Goal: Check status: Check status

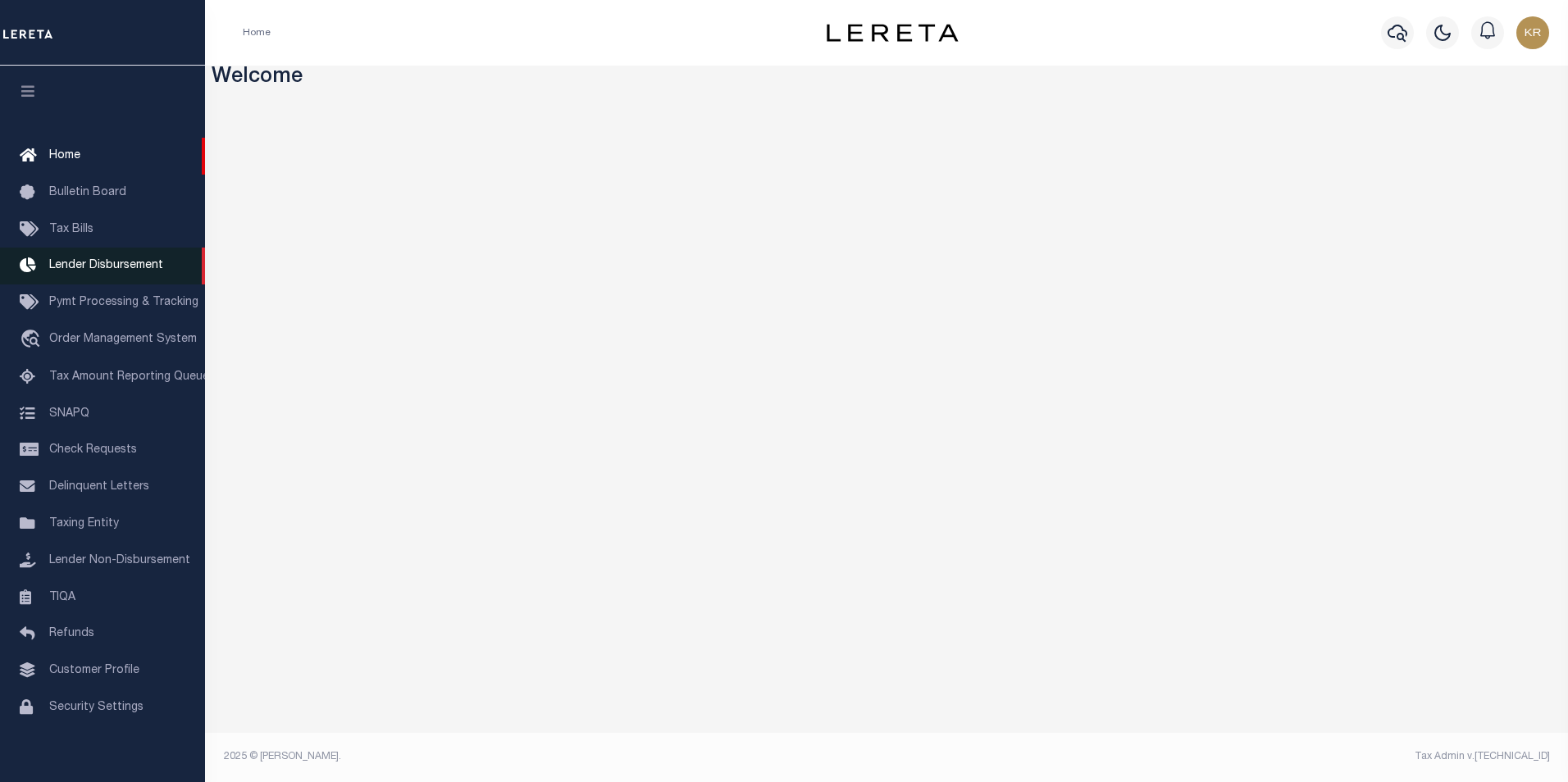
click at [108, 268] on span "Lender Disbursement" at bounding box center [106, 265] width 114 height 11
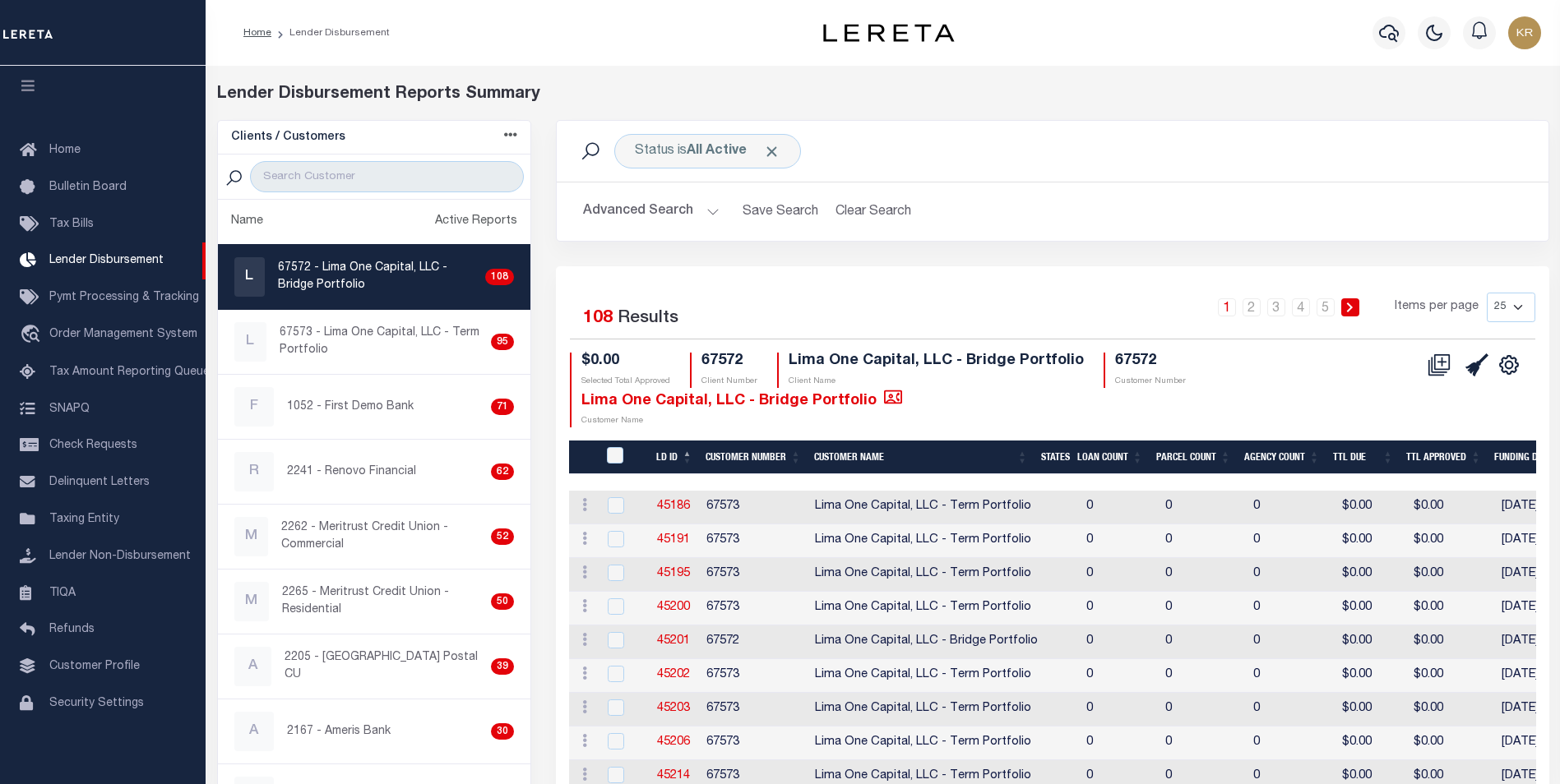
scroll to position [82, 0]
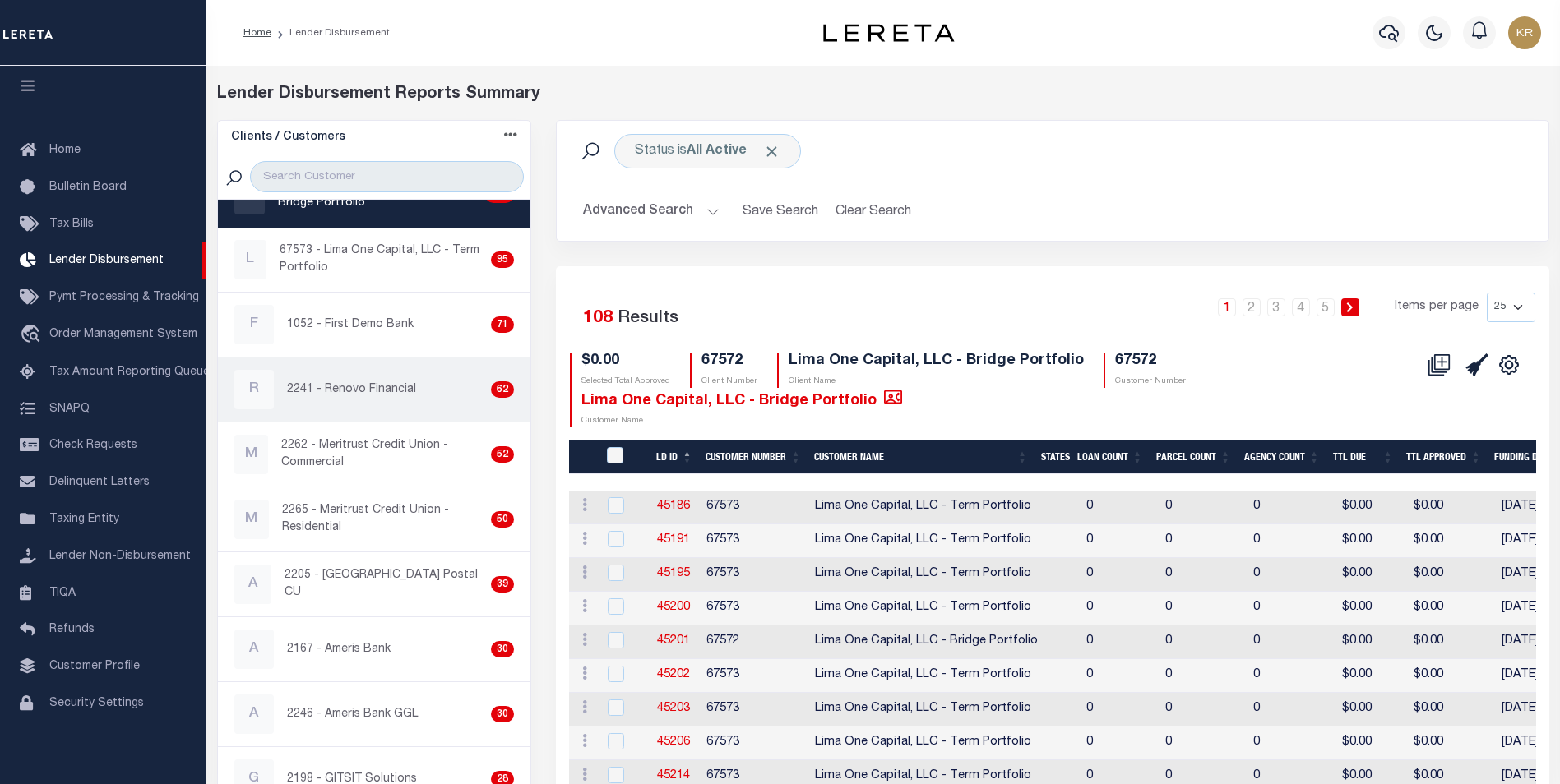
click at [308, 390] on p "2241 - Renovo Financial" at bounding box center [351, 390] width 129 height 17
checkbox input "true"
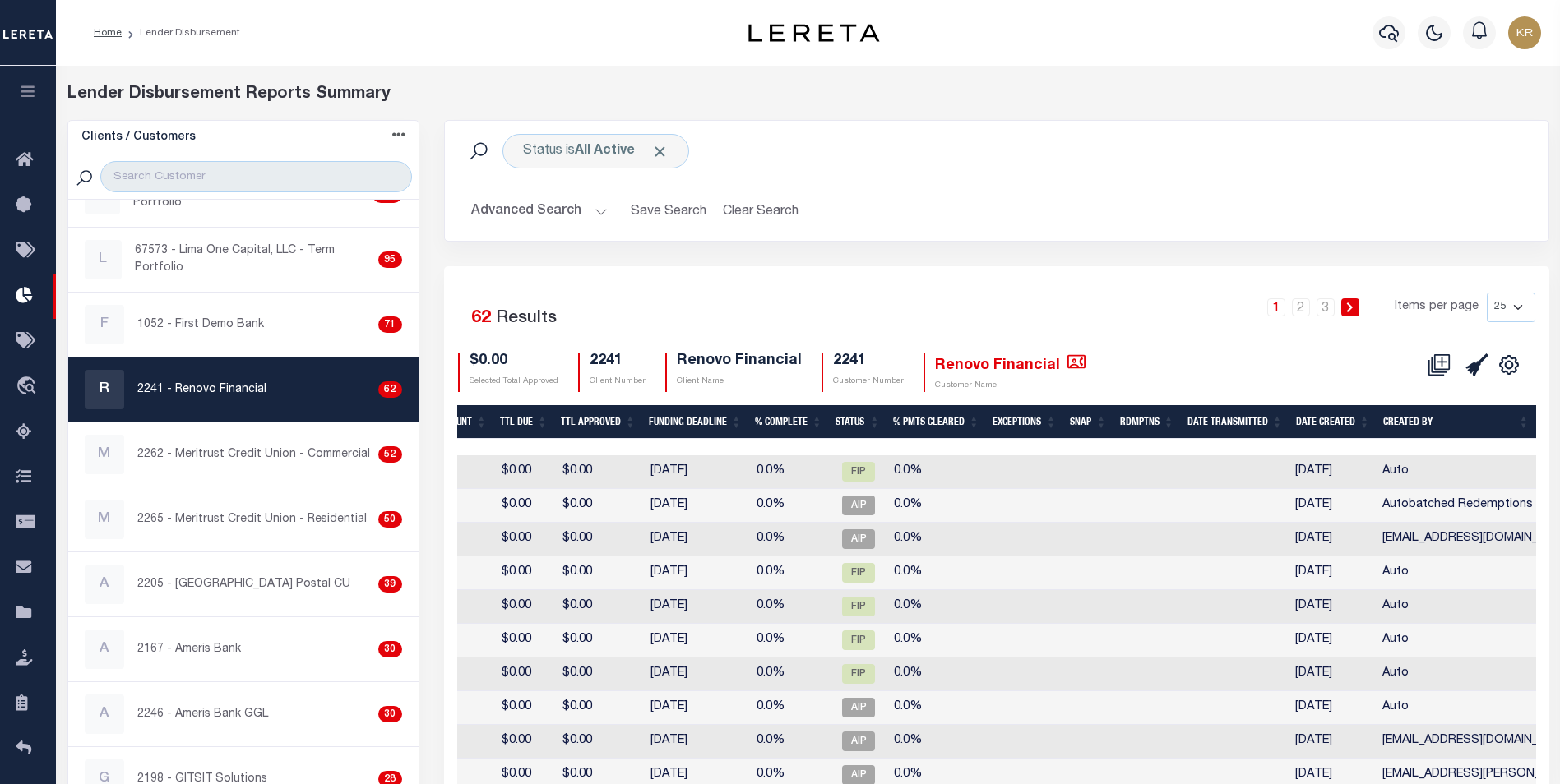
click at [1403, 419] on th "Created By" at bounding box center [1456, 422] width 159 height 34
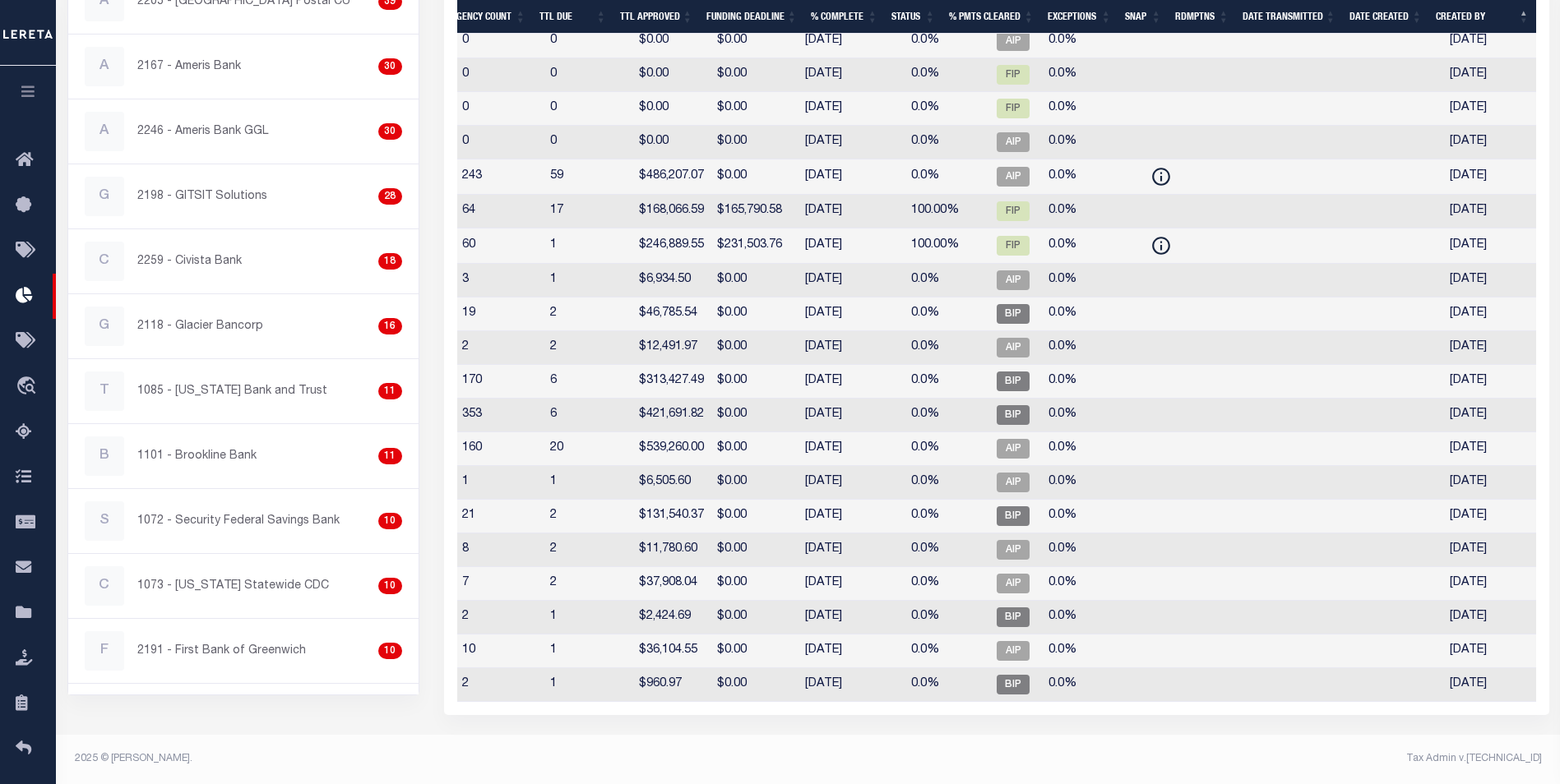
scroll to position [17, 0]
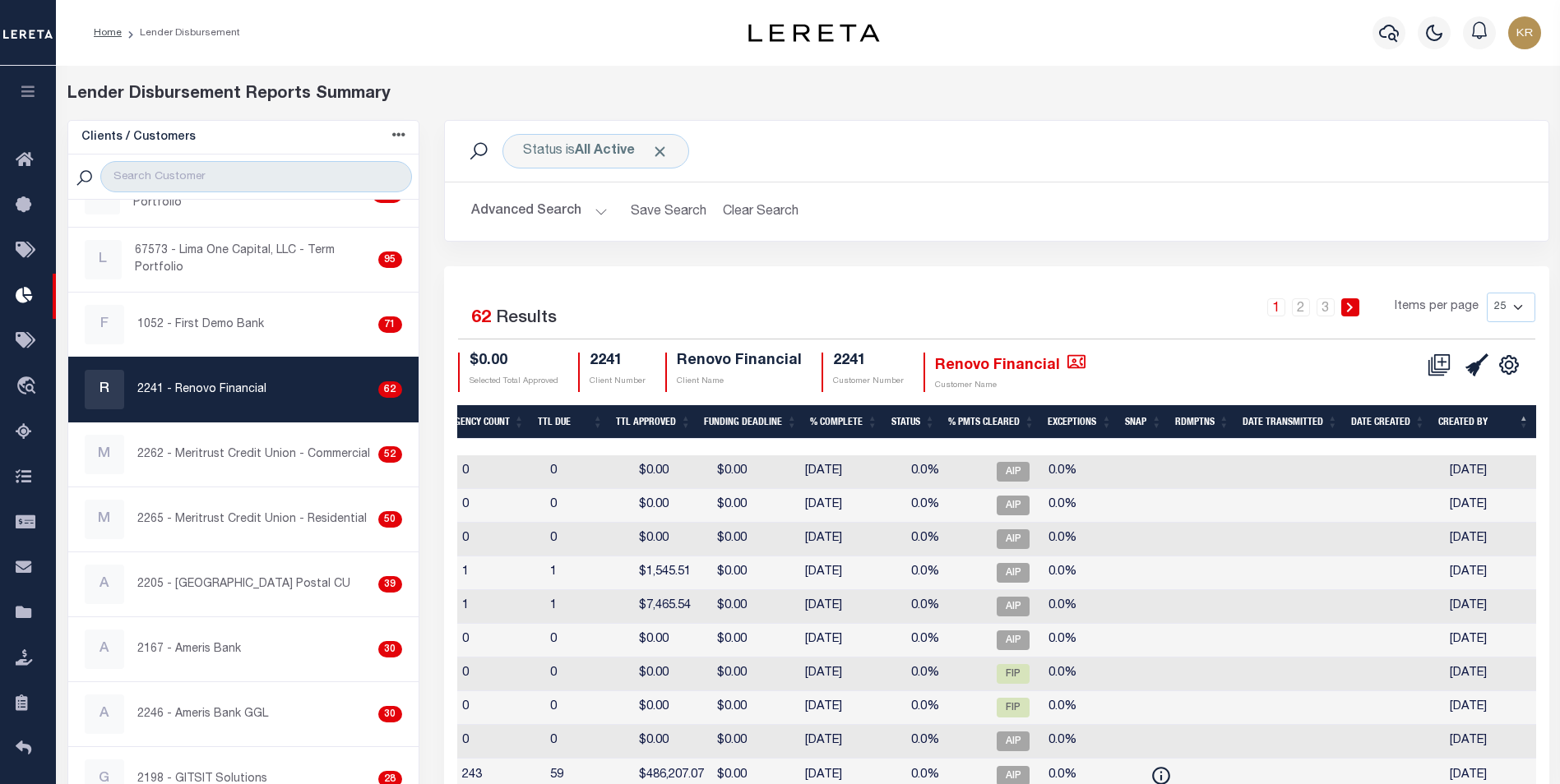
click at [1381, 422] on th "Date Created" at bounding box center [1388, 422] width 87 height 34
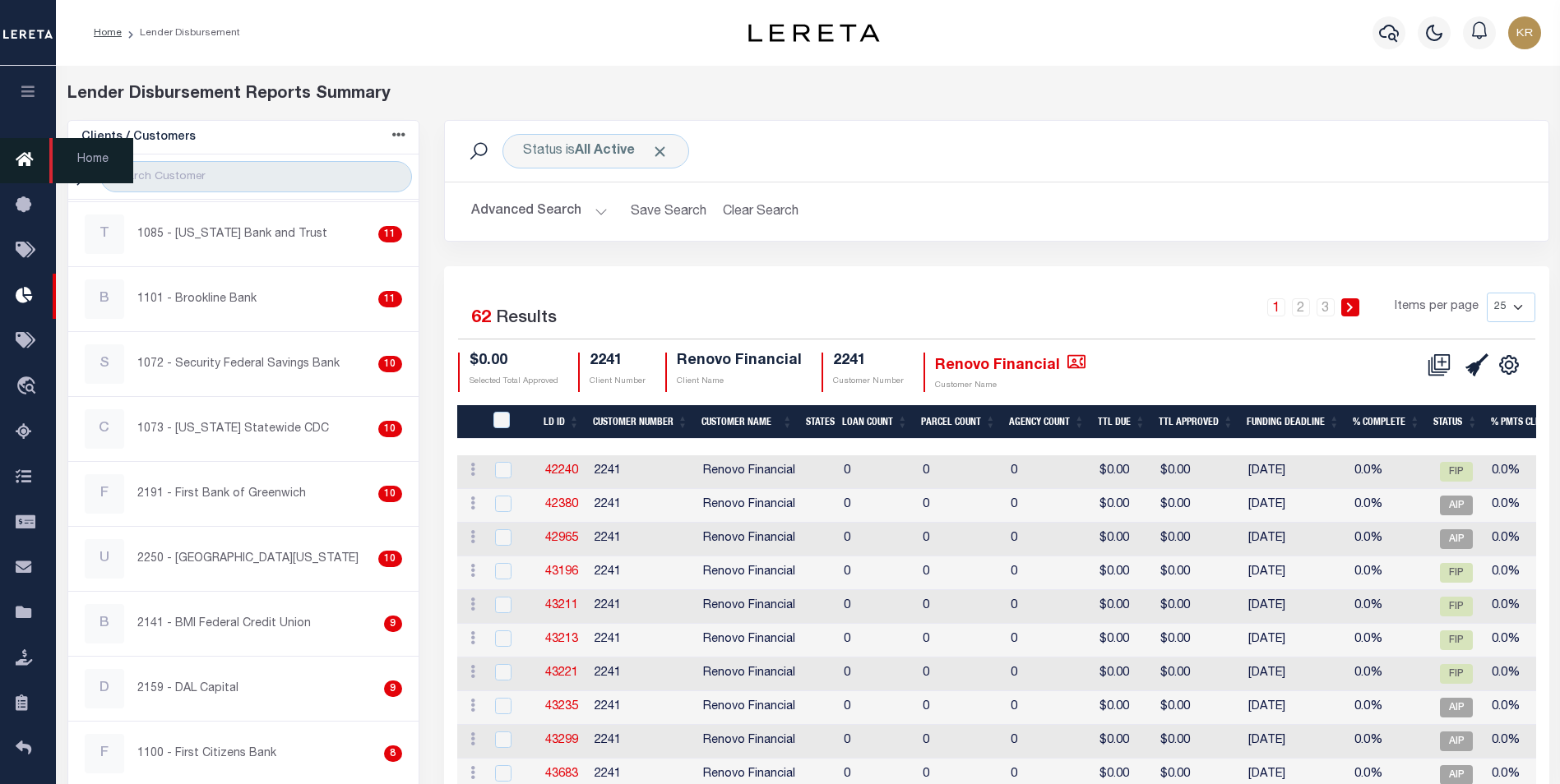
click at [25, 161] on icon at bounding box center [29, 161] width 26 height 21
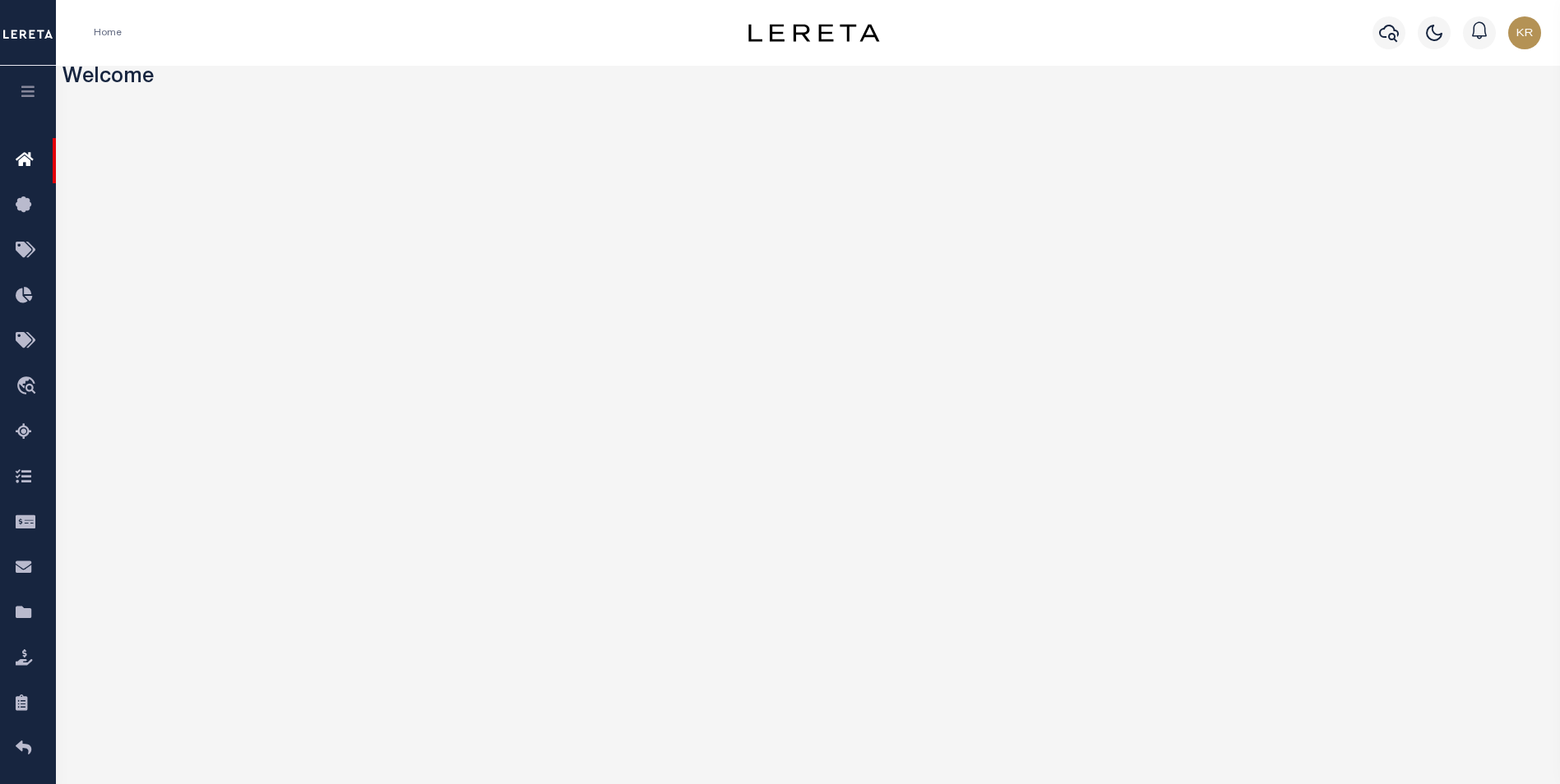
click at [29, 84] on button "button" at bounding box center [28, 93] width 56 height 56
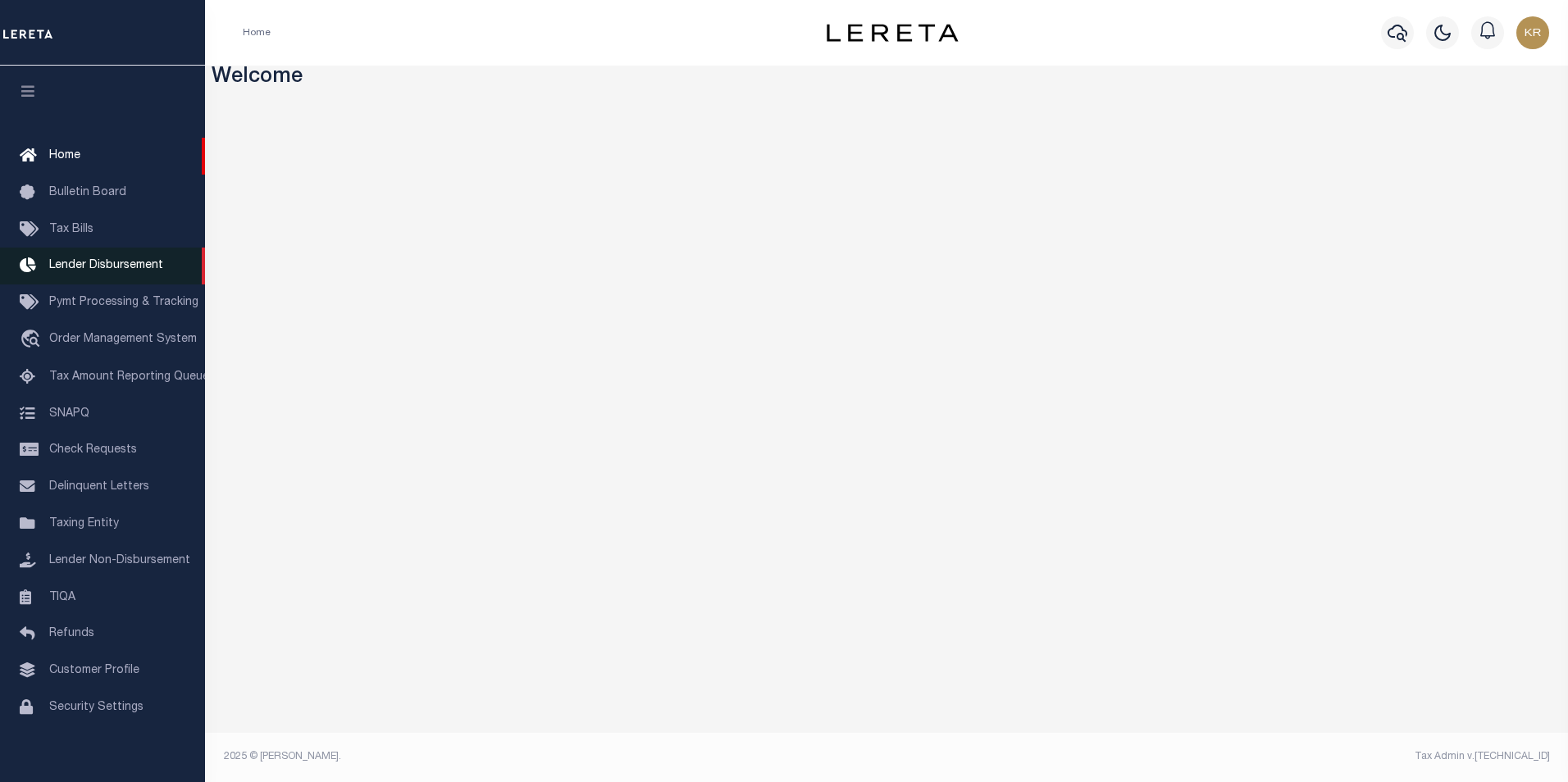
click at [68, 266] on span "Lender Disbursement" at bounding box center [106, 265] width 114 height 11
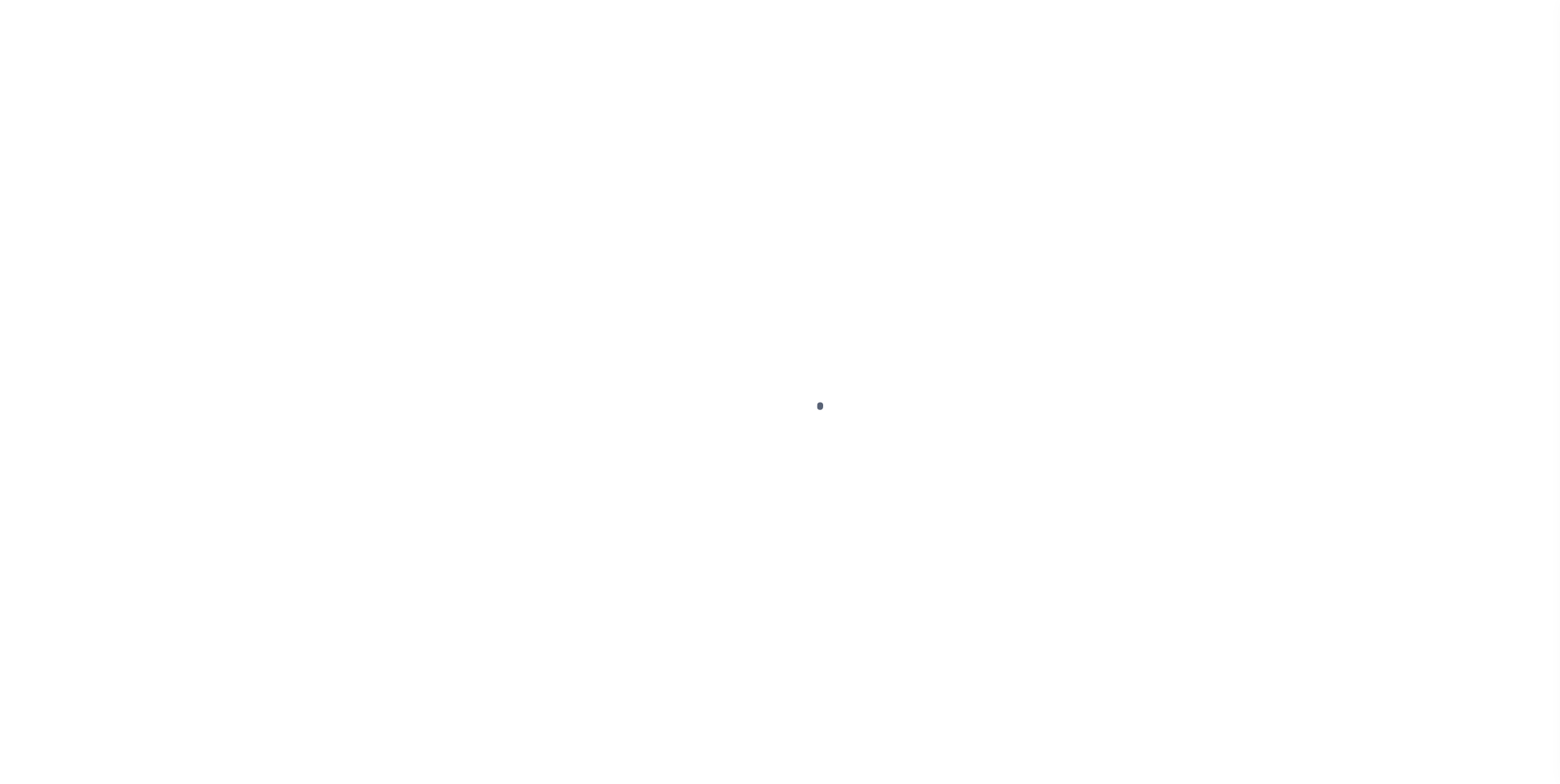
scroll to position [17, 0]
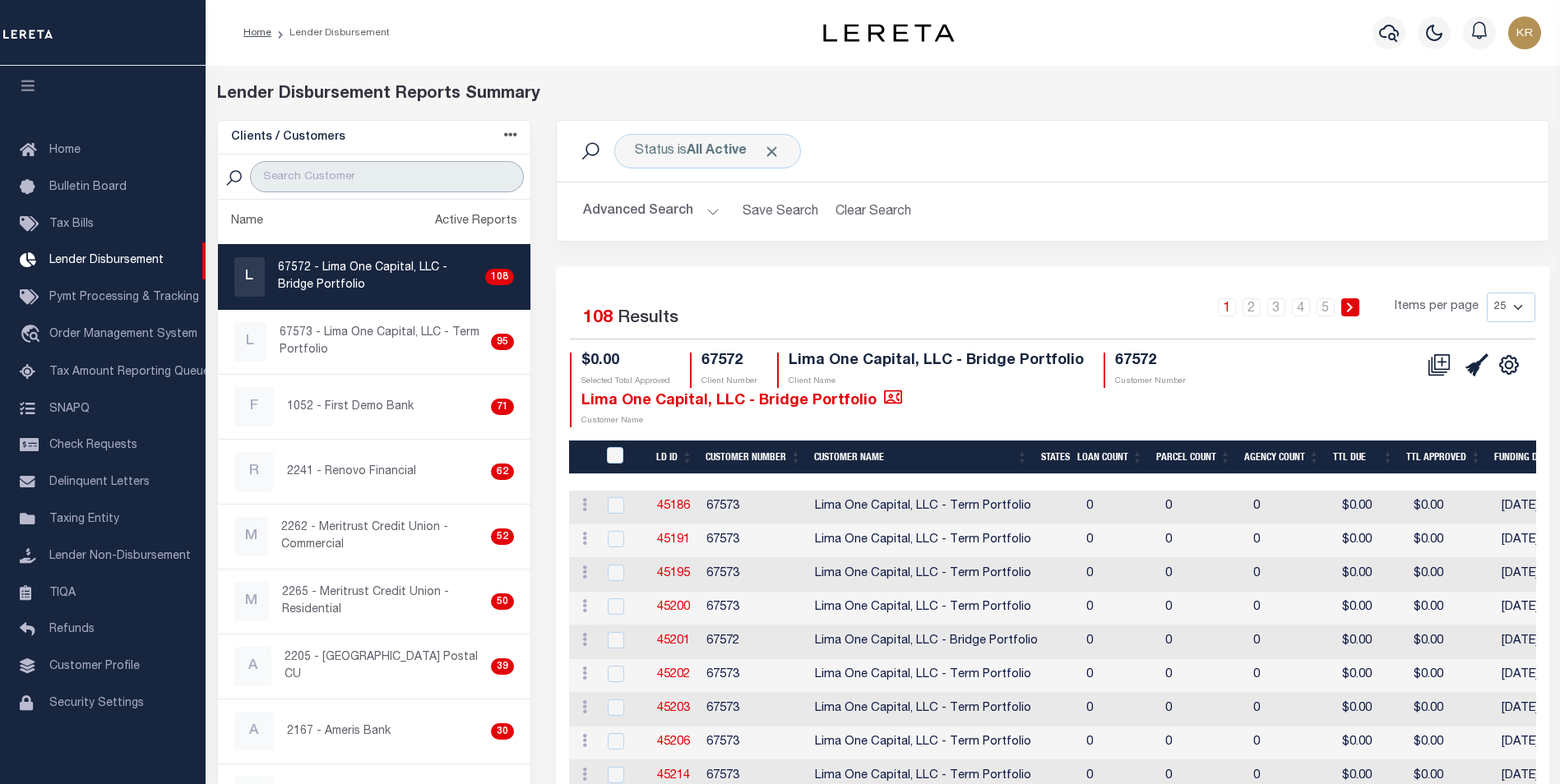
click at [282, 178] on input "search" at bounding box center [387, 177] width 274 height 31
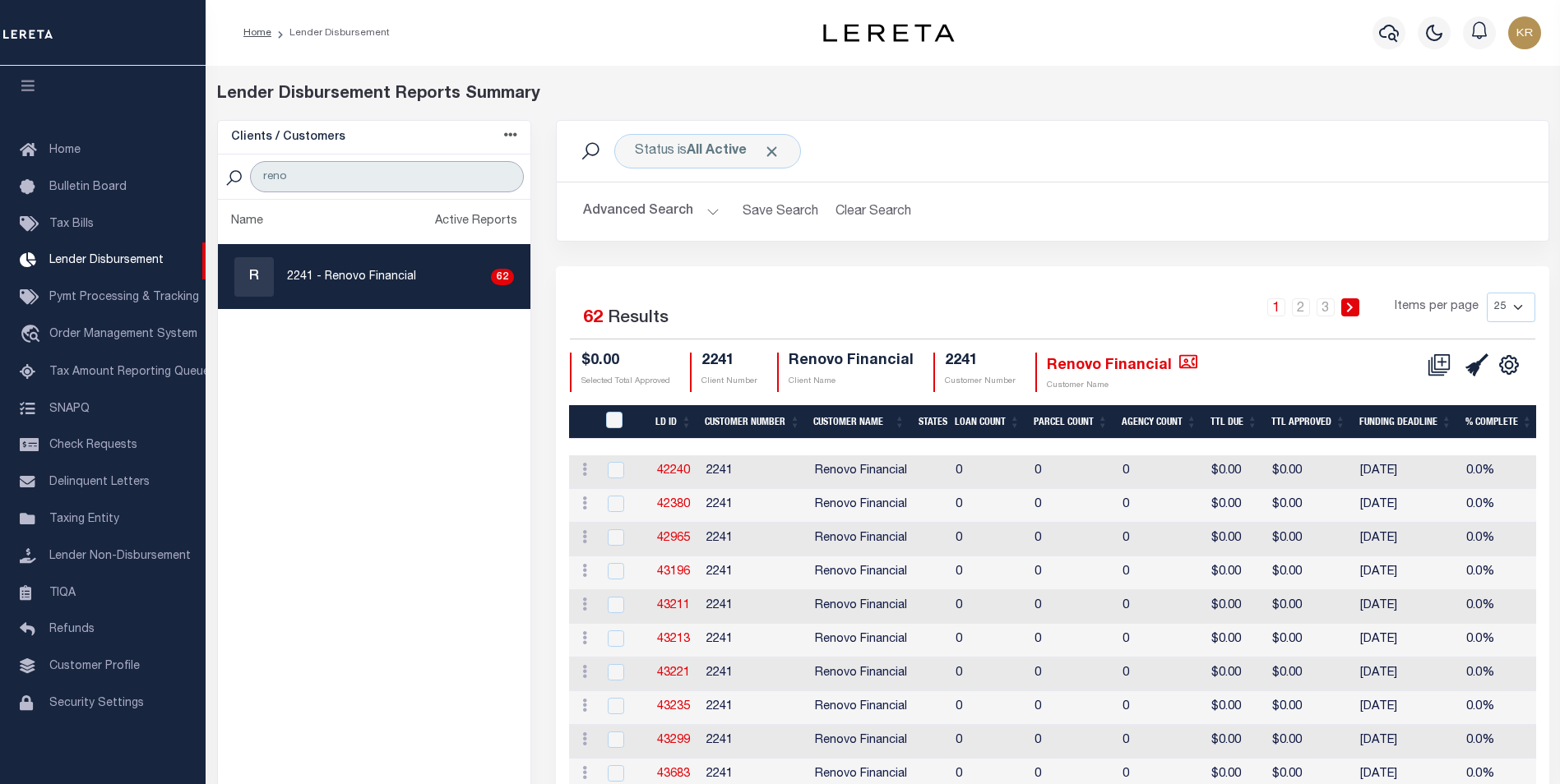
type input "reno"
click at [322, 269] on p "2241 - Renovo Financial" at bounding box center [351, 278] width 129 height 17
checkbox input "true"
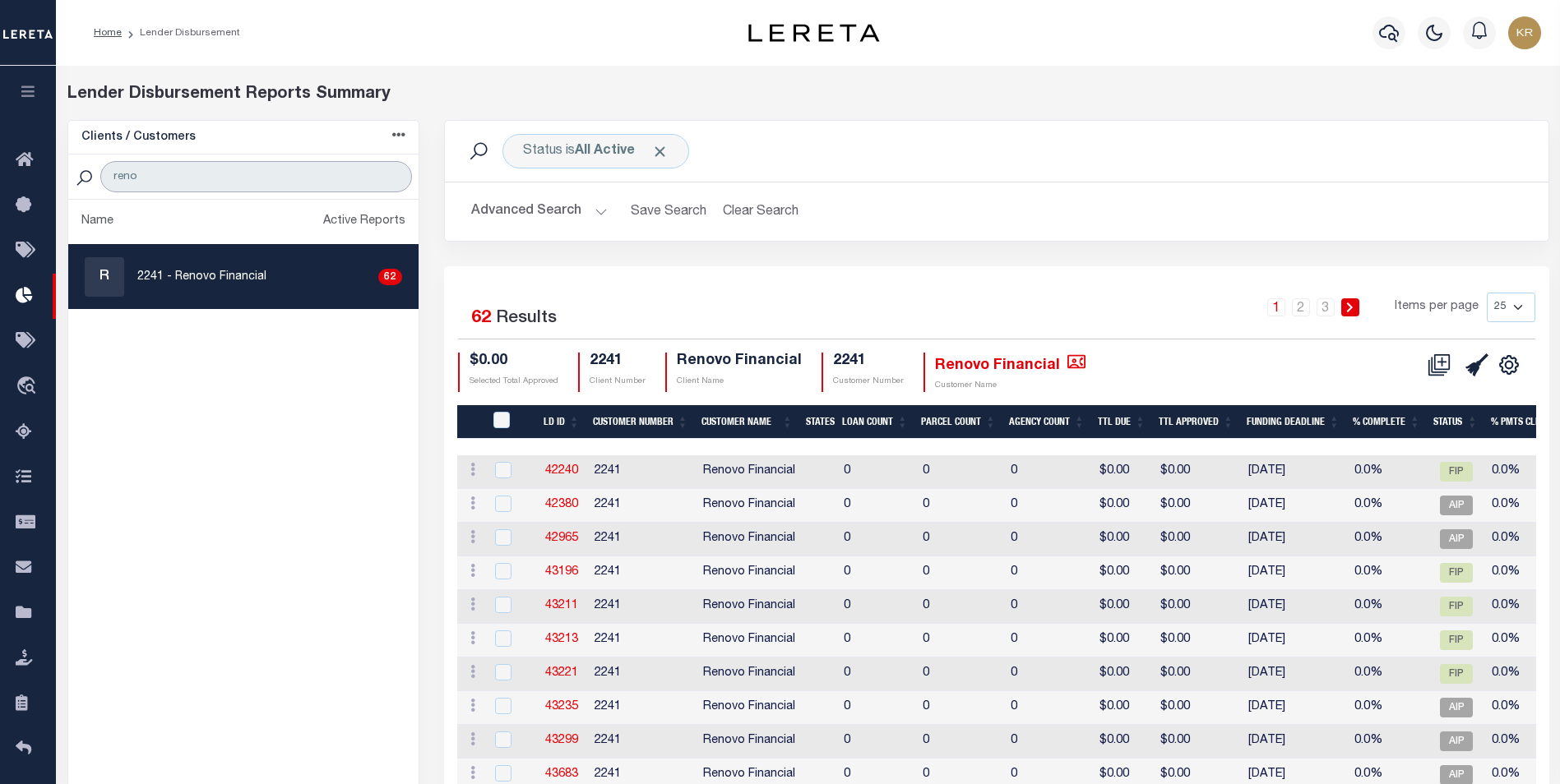
drag, startPoint x: 219, startPoint y: 174, endPoint x: 96, endPoint y: 186, distance: 123.6
click at [96, 186] on div "reno" at bounding box center [243, 177] width 350 height 45
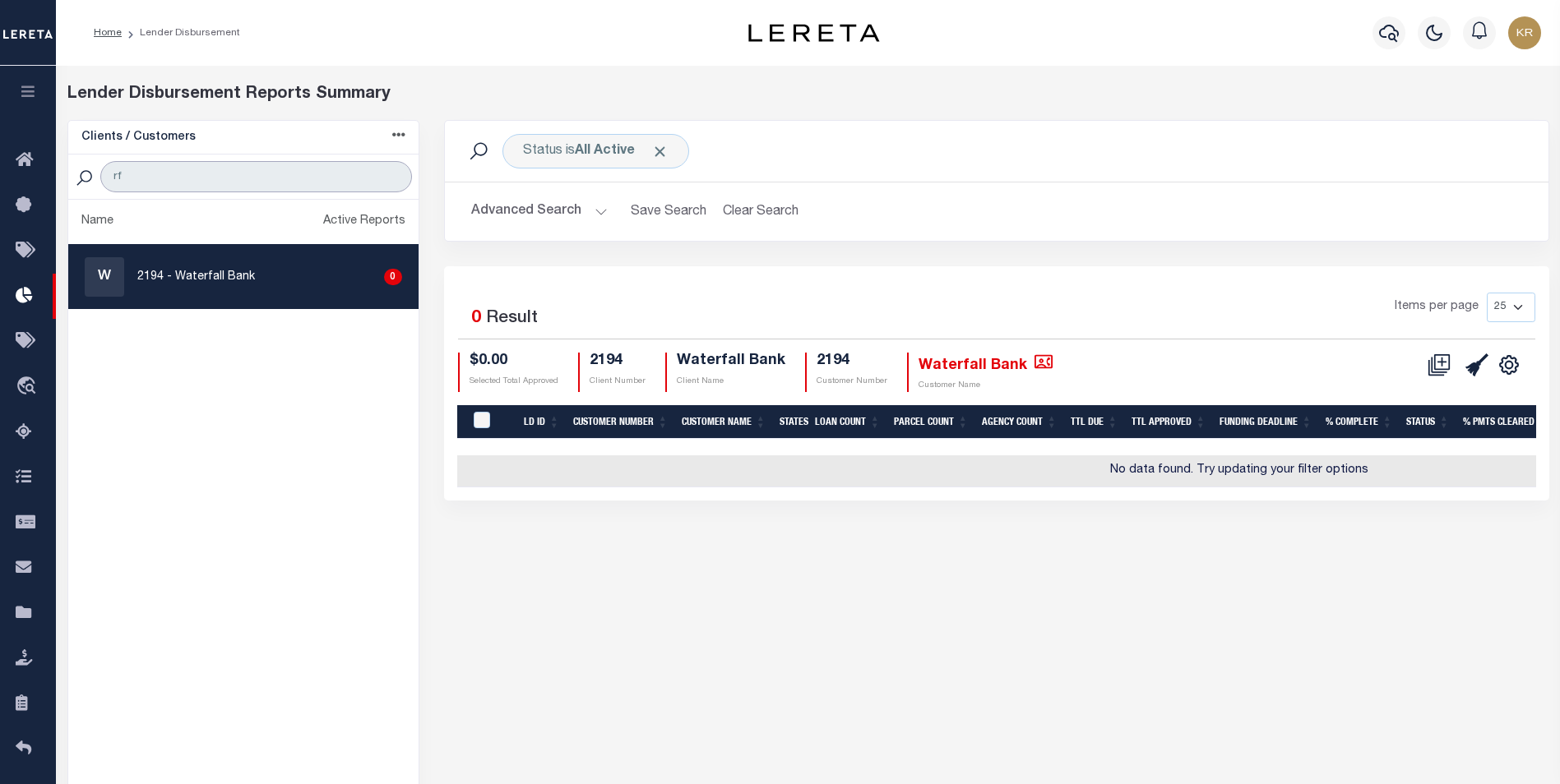
type input "r"
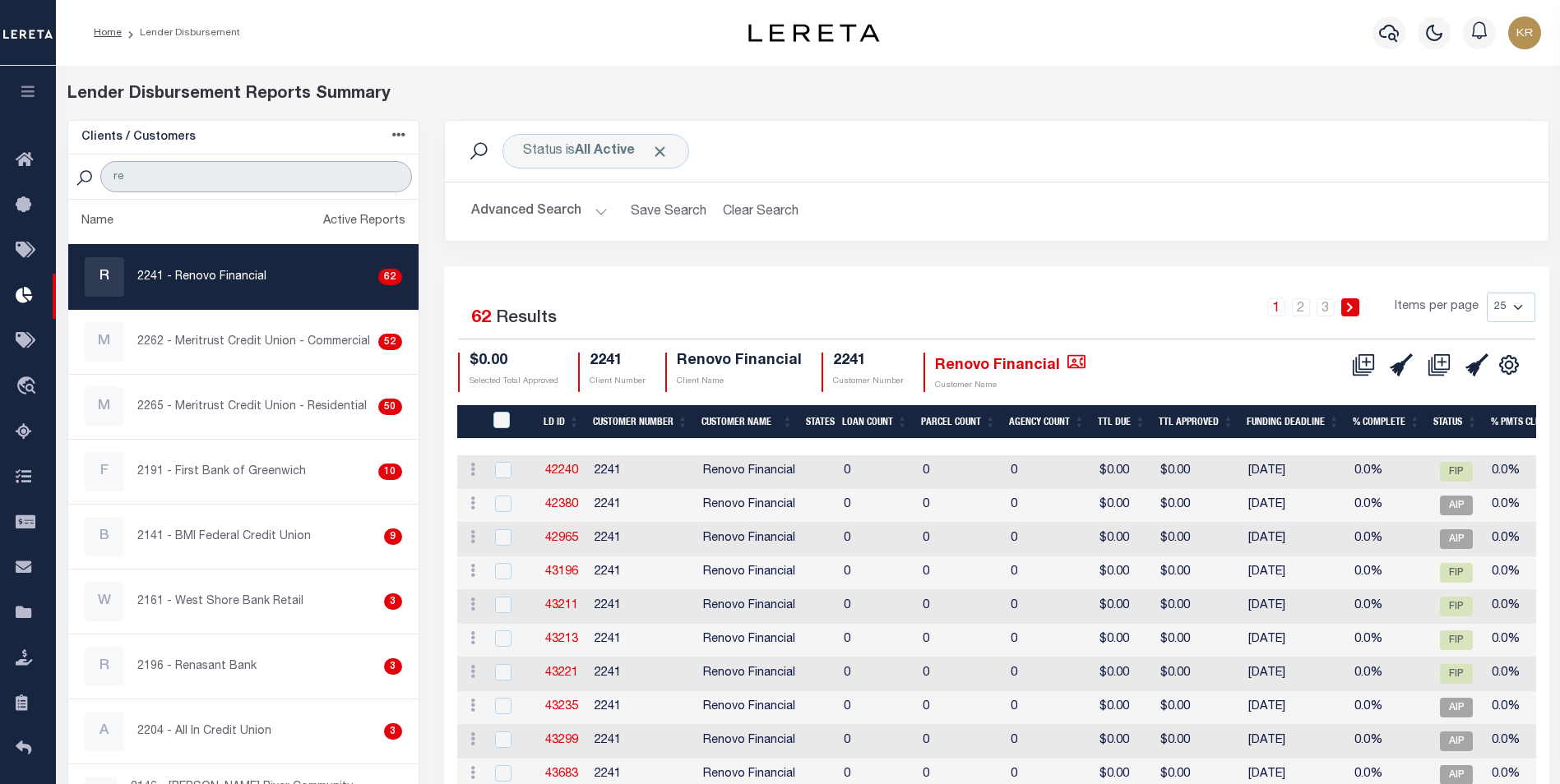
type input "re"
click at [1022, 301] on div "1 2 3 Items per page 25 50 100 200" at bounding box center [1135, 314] width 802 height 43
click at [537, 220] on button "Advanced Search" at bounding box center [539, 212] width 137 height 32
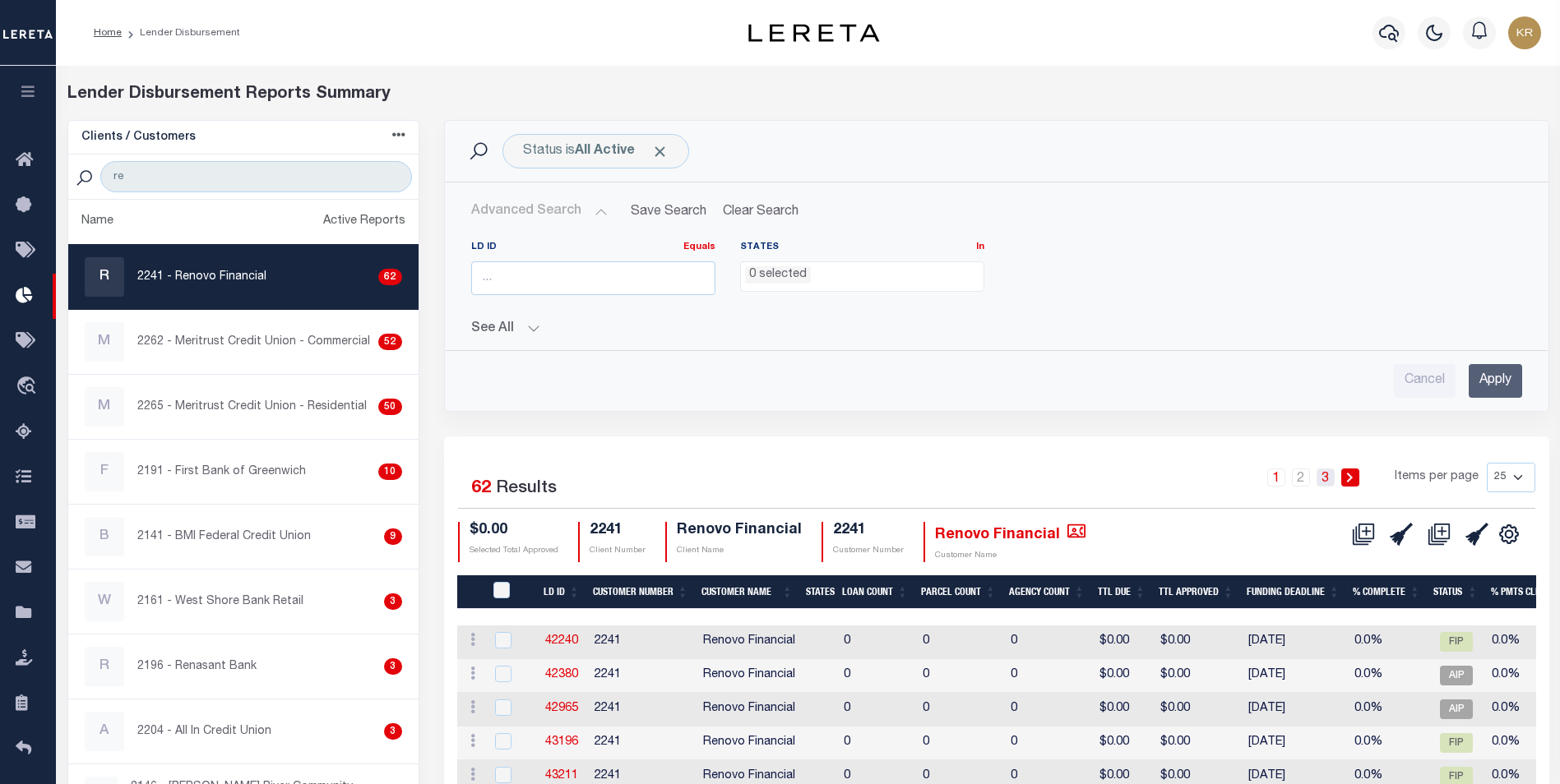
click at [1329, 484] on link "3" at bounding box center [1326, 477] width 18 height 18
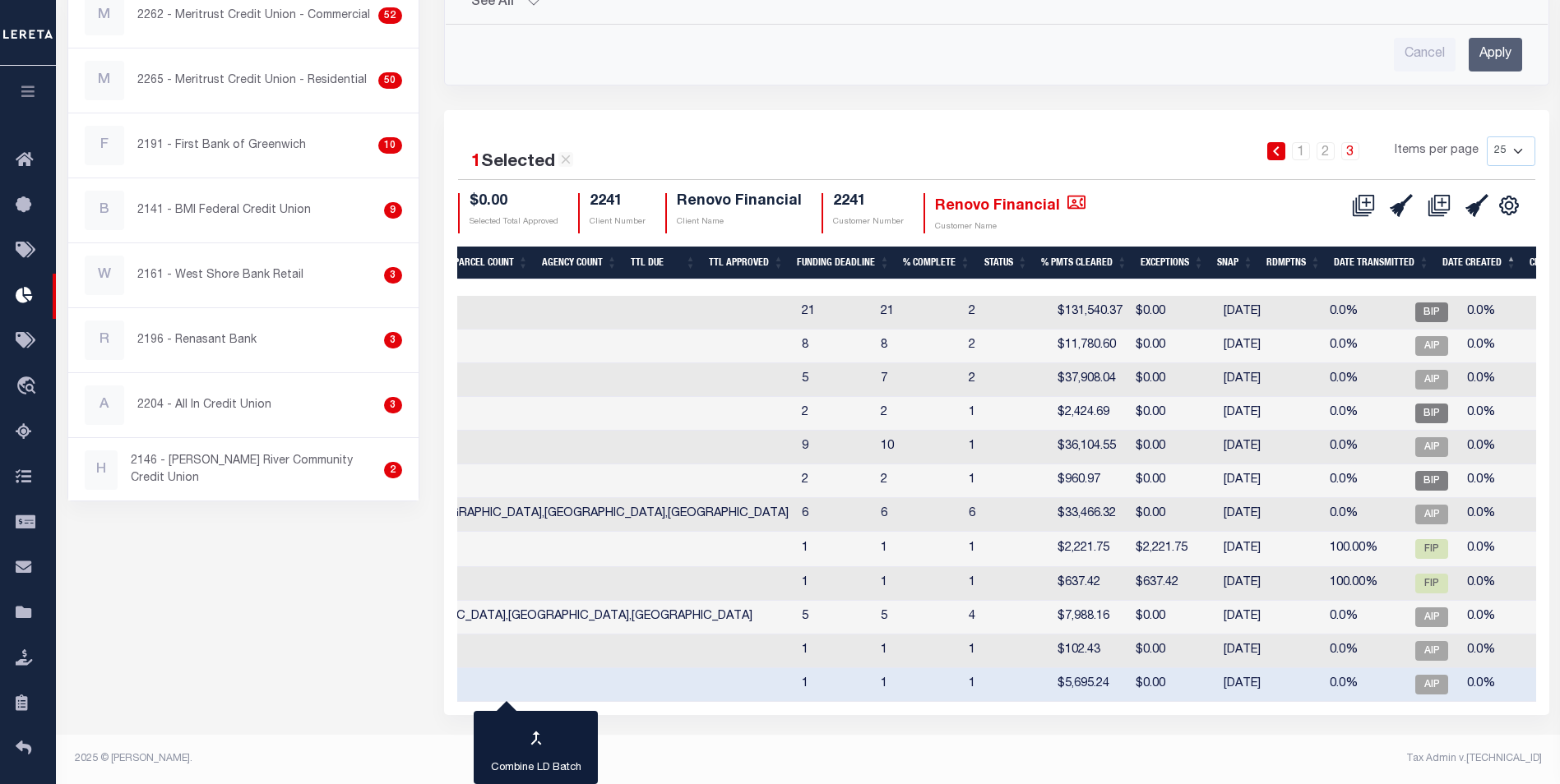
checkbox input "false"
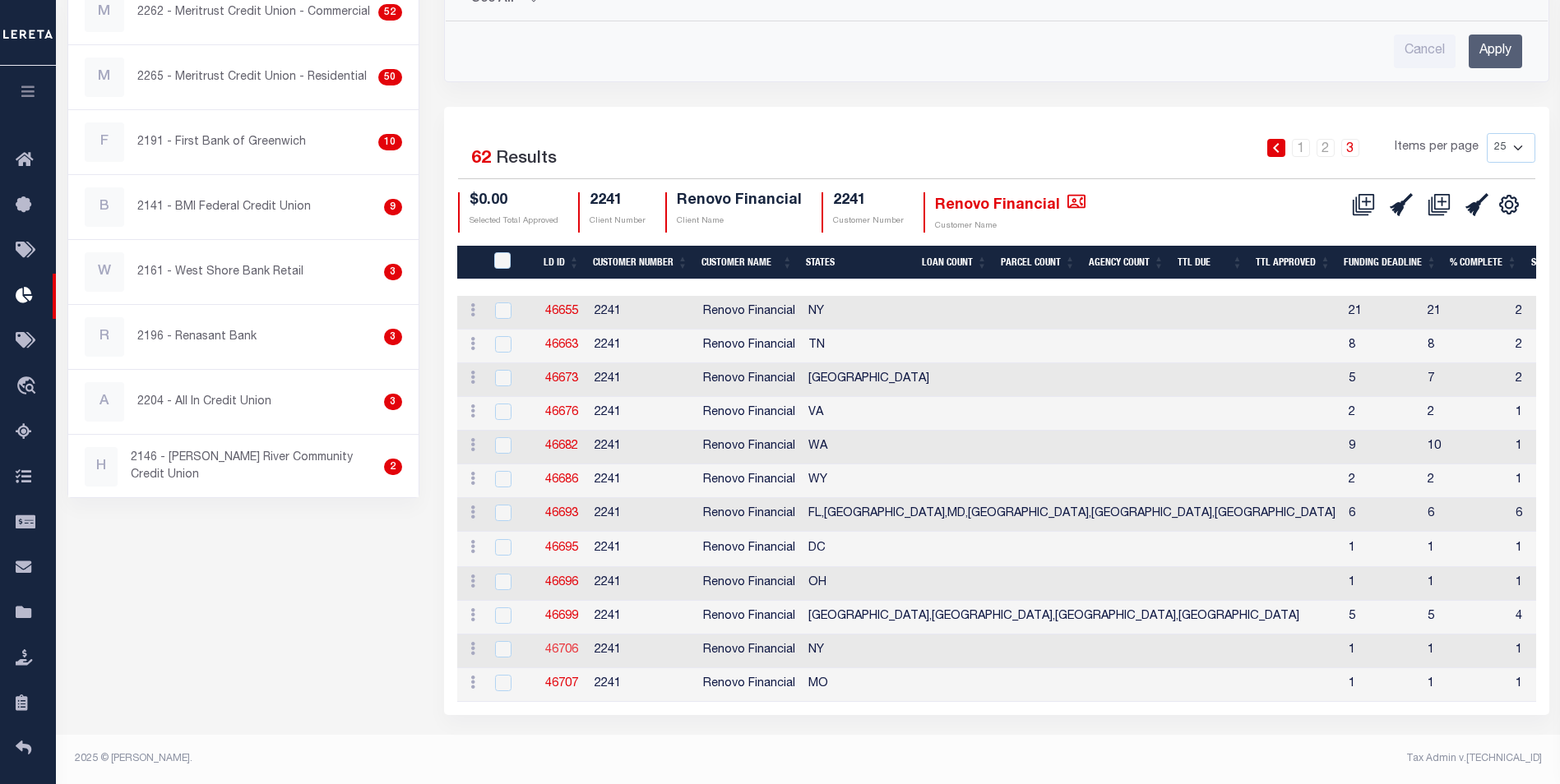
click at [553, 645] on link "46706" at bounding box center [562, 650] width 33 height 11
checkbox input "true"
